Goal: Information Seeking & Learning: Learn about a topic

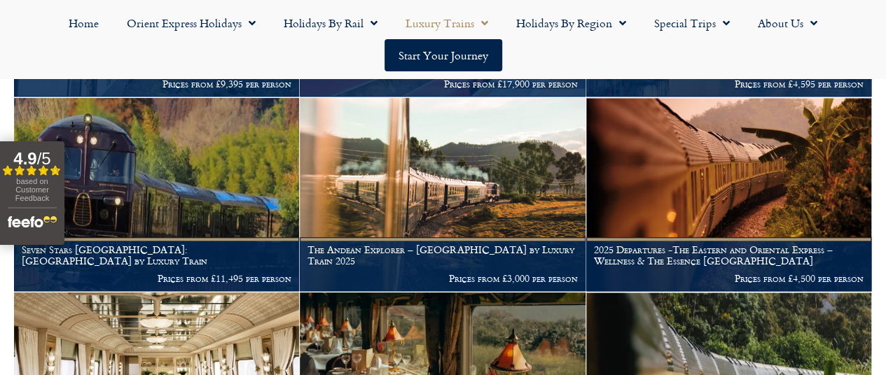
scroll to position [649, 0]
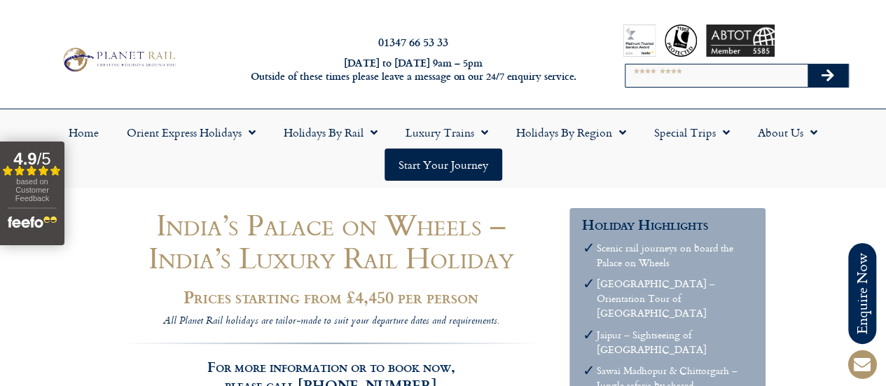
click at [620, 162] on ul "Home Orient Express Holidays Venice Simplon-Orient-Express – 2025 Venice Simplo…" at bounding box center [443, 148] width 872 height 64
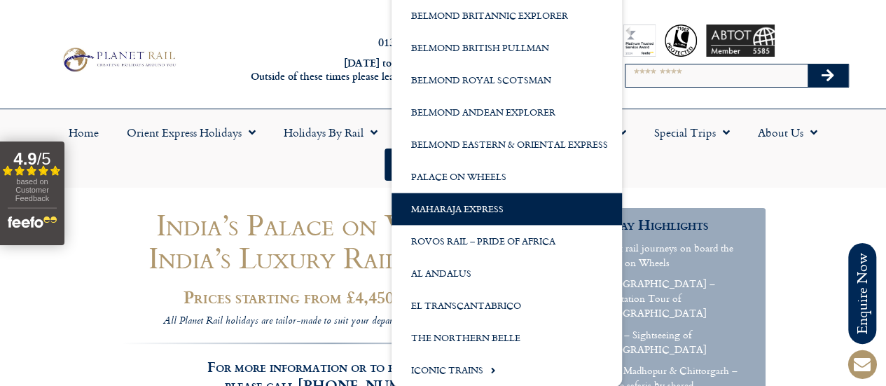
click at [499, 212] on link "Maharaja Express" at bounding box center [506, 209] width 230 height 32
